Goal: Use online tool/utility: Use online tool/utility

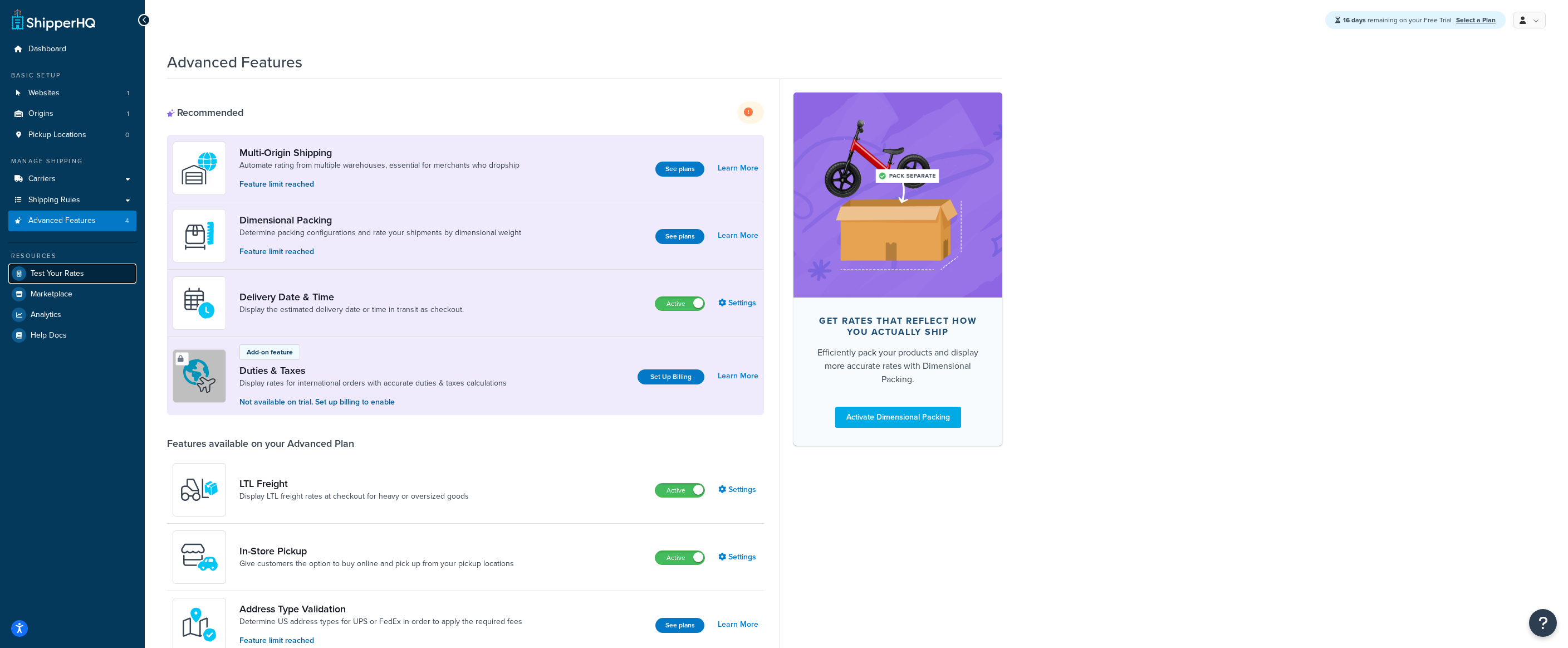
click at [54, 272] on span "Test Your Rates" at bounding box center [57, 273] width 53 height 9
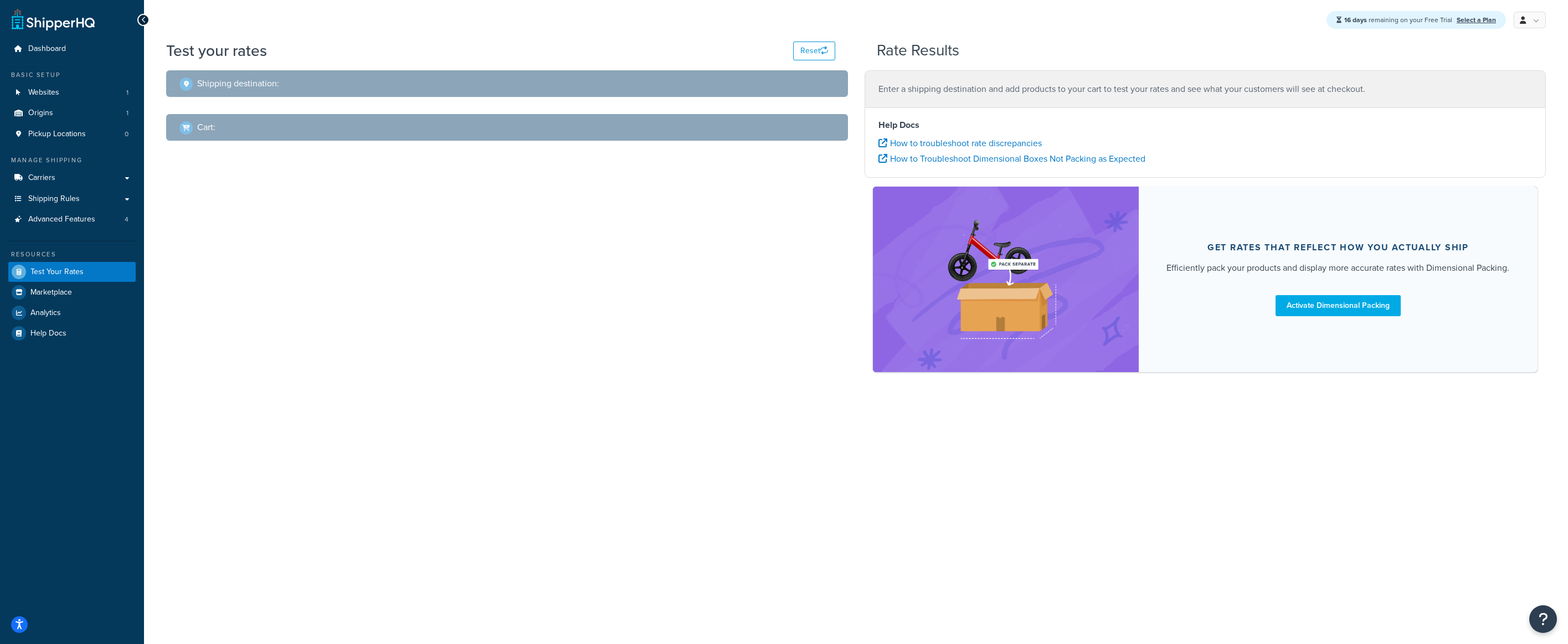
click at [233, 84] on h2 "Shipping destination :" at bounding box center [238, 83] width 82 height 10
click at [344, 84] on div "Shipping destination :" at bounding box center [511, 83] width 663 height 15
click at [931, 88] on p "Enter a shipping destination and add products to your cart to test your rates a…" at bounding box center [1205, 89] width 654 height 15
drag, startPoint x: 892, startPoint y: 89, endPoint x: 1054, endPoint y: 94, distance: 162.1
click at [1054, 94] on p "Enter a shipping destination and add products to your cart to test your rates a…" at bounding box center [1205, 89] width 654 height 15
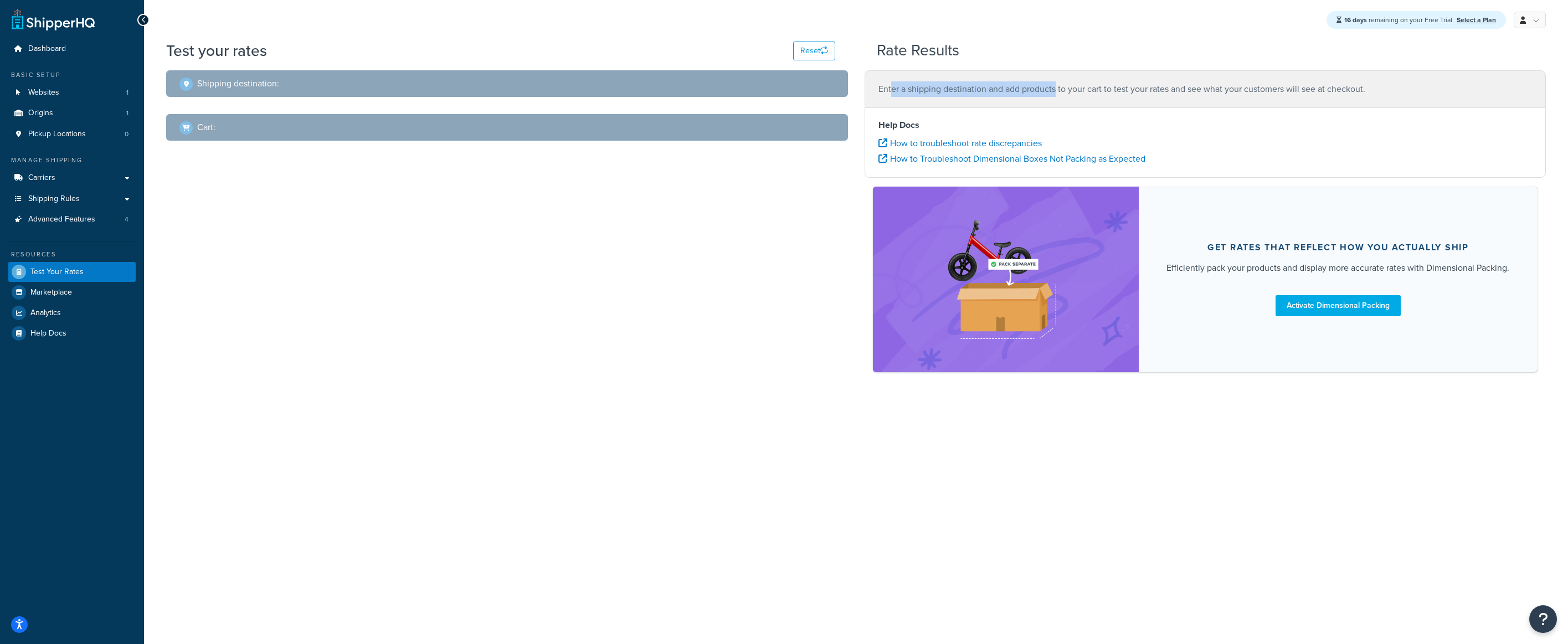
click at [1054, 94] on p "Enter a shipping destination and add products to your cart to test your rates a…" at bounding box center [1205, 89] width 654 height 15
drag, startPoint x: 1015, startPoint y: 89, endPoint x: 1160, endPoint y: 98, distance: 145.3
click at [1160, 98] on div "Enter a shipping destination and add products to your cart to test your rates a…" at bounding box center [1205, 89] width 682 height 37
drag, startPoint x: 891, startPoint y: 89, endPoint x: 1012, endPoint y: 100, distance: 121.5
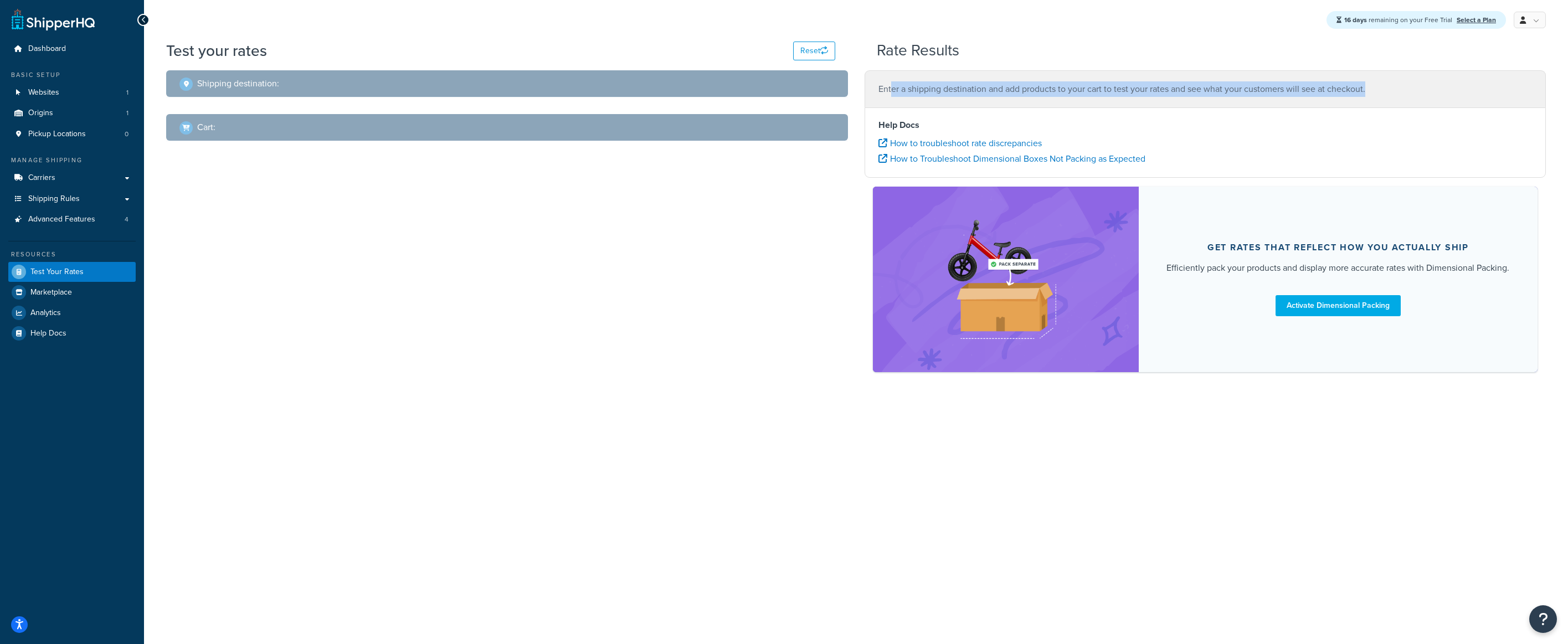
click at [1012, 100] on div "Enter a shipping destination and add products to your cart to test your rates a…" at bounding box center [1205, 89] width 682 height 37
click at [1015, 100] on div "Enter a shipping destination and add products to your cart to test your rates a…" at bounding box center [1205, 89] width 682 height 37
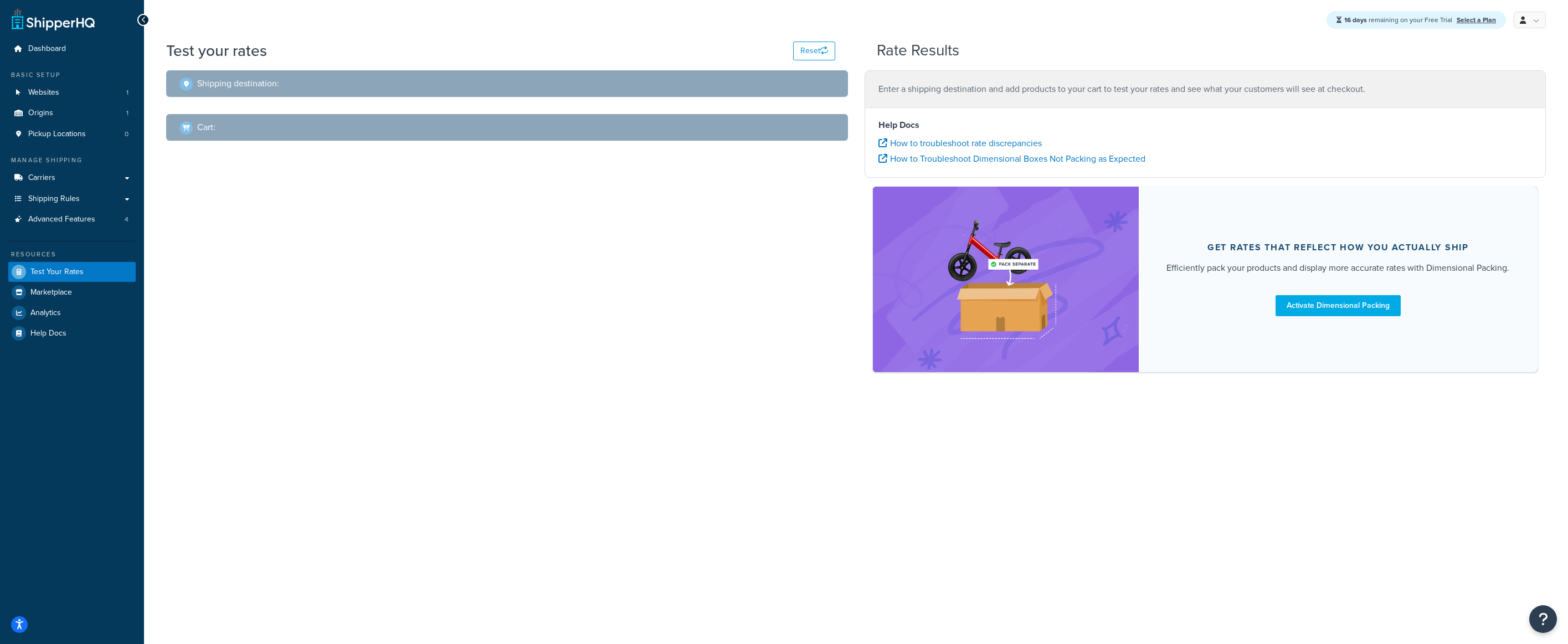
click at [180, 77] on div "Shipping destination :" at bounding box center [229, 83] width 100 height 15
click at [224, 79] on h2 "Shipping destination :" at bounding box center [238, 83] width 82 height 10
click at [799, 133] on div "Cart :" at bounding box center [511, 127] width 663 height 15
click at [196, 127] on div "Cart :" at bounding box center [197, 127] width 36 height 15
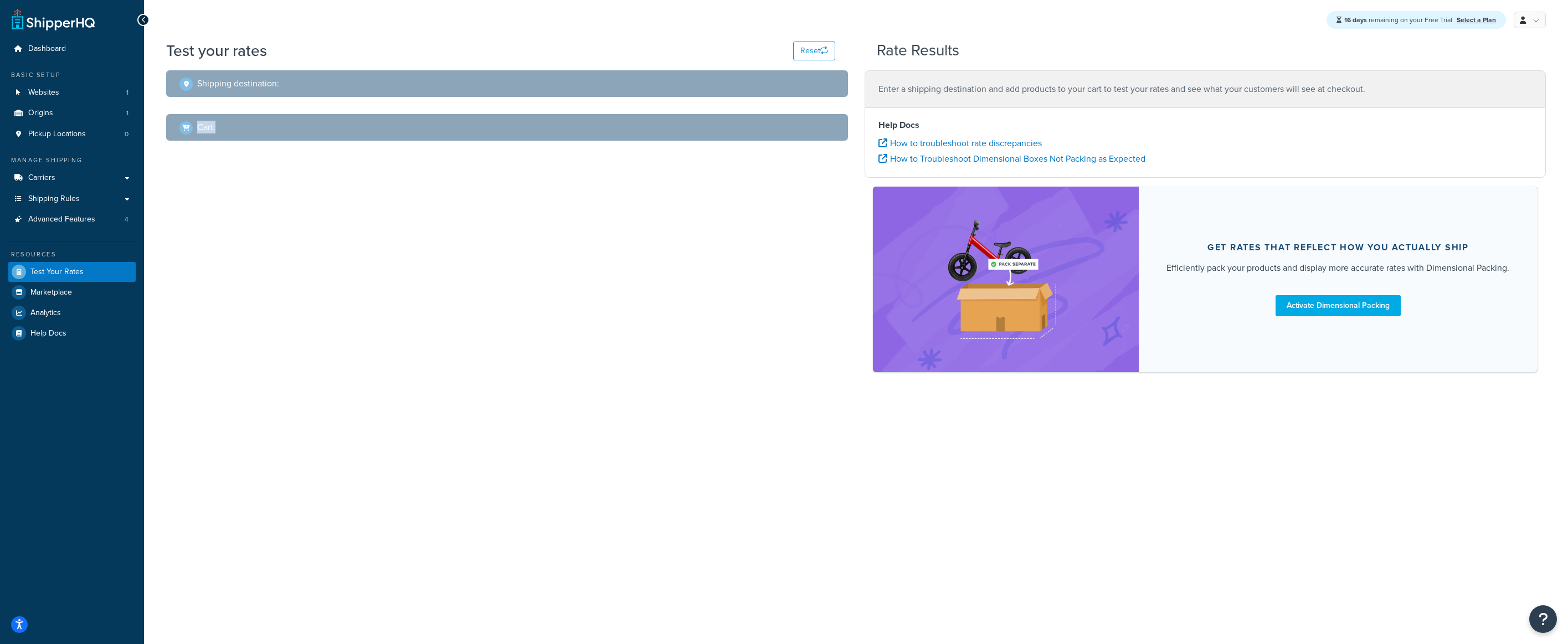
click at [197, 126] on div "Cart :" at bounding box center [197, 127] width 36 height 15
click at [196, 133] on div "Cart :" at bounding box center [197, 127] width 36 height 15
click at [802, 55] on button "Reset" at bounding box center [814, 51] width 42 height 19
click at [1146, 7] on div "16 days remaining on your Free Trial Select a Plan My Profile Billing Global Se…" at bounding box center [856, 20] width 1424 height 40
